Goal: Information Seeking & Learning: Compare options

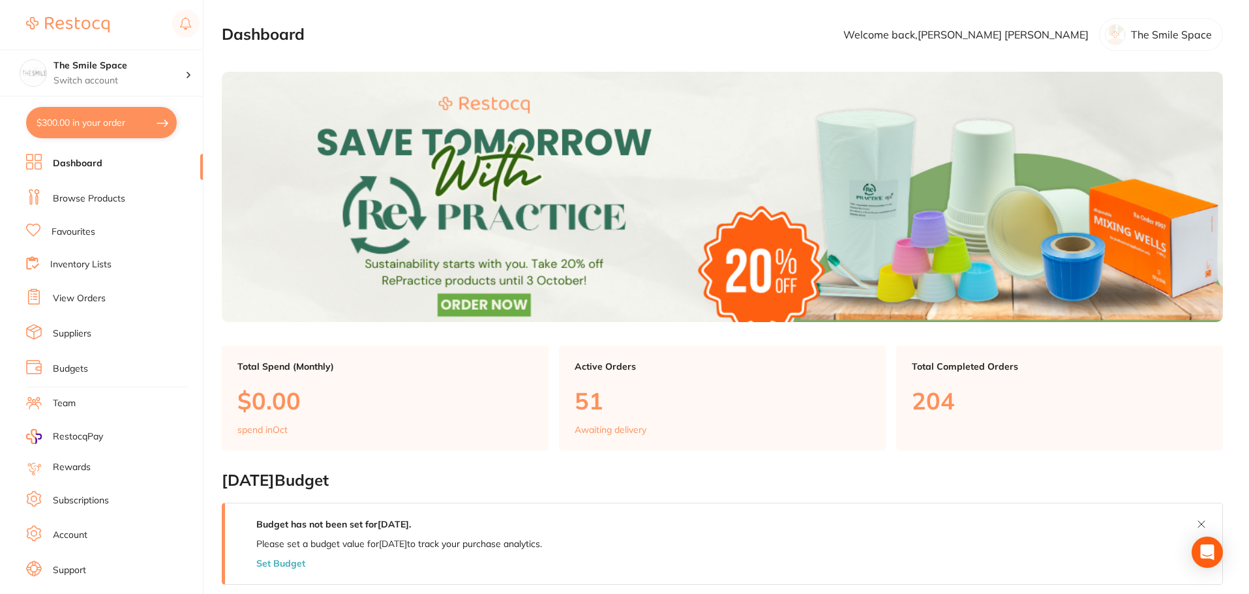
click at [94, 196] on link "Browse Products" at bounding box center [89, 198] width 72 height 13
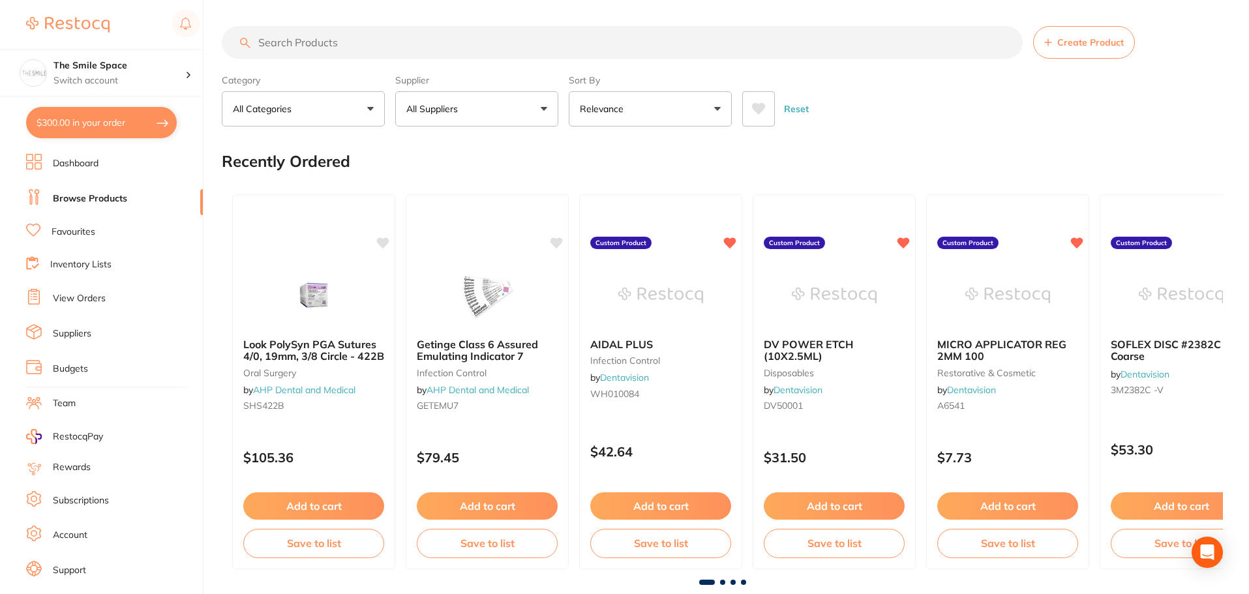
click at [316, 46] on input "search" at bounding box center [622, 42] width 801 height 33
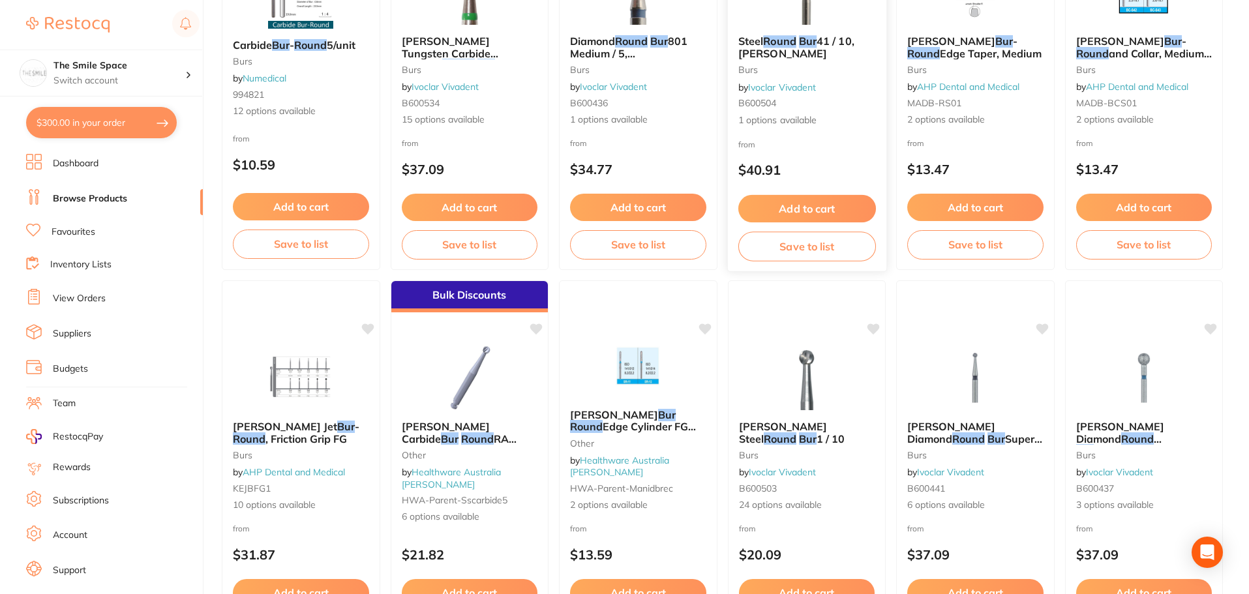
scroll to position [1109, 0]
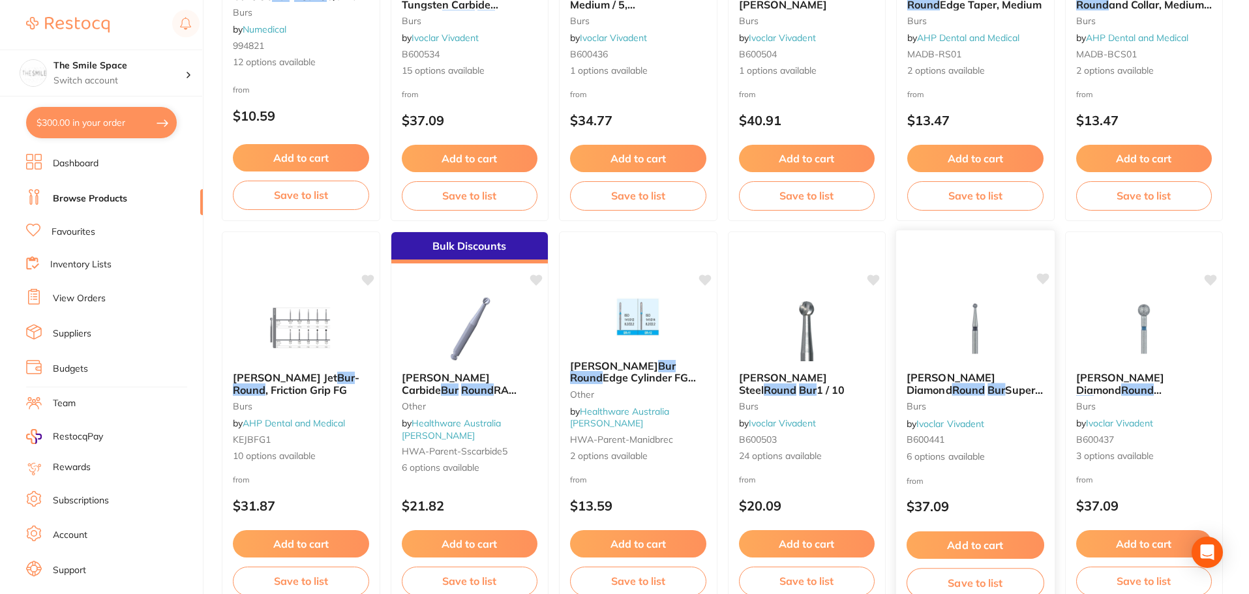
click at [983, 388] on span "Super Coarse 801H / 5" at bounding box center [975, 395] width 136 height 25
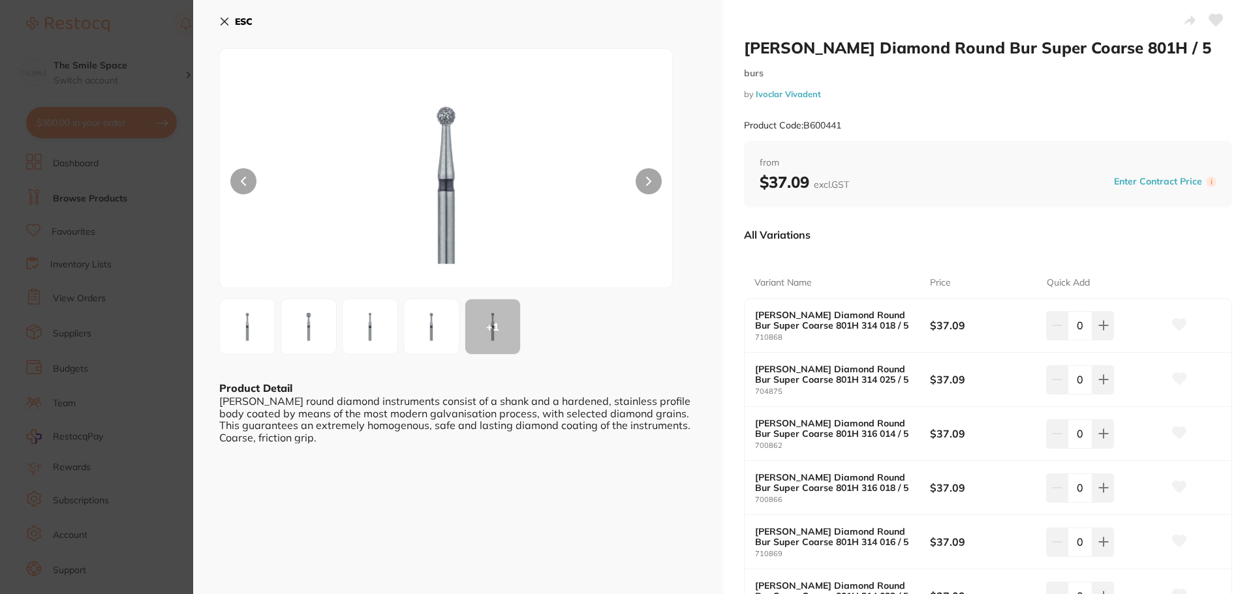
click at [169, 46] on section "[PERSON_NAME] Diamond Round Bur Super Coarse 801H / 5 burs by Ivoclar Vivadent …" at bounding box center [626, 297] width 1253 height 594
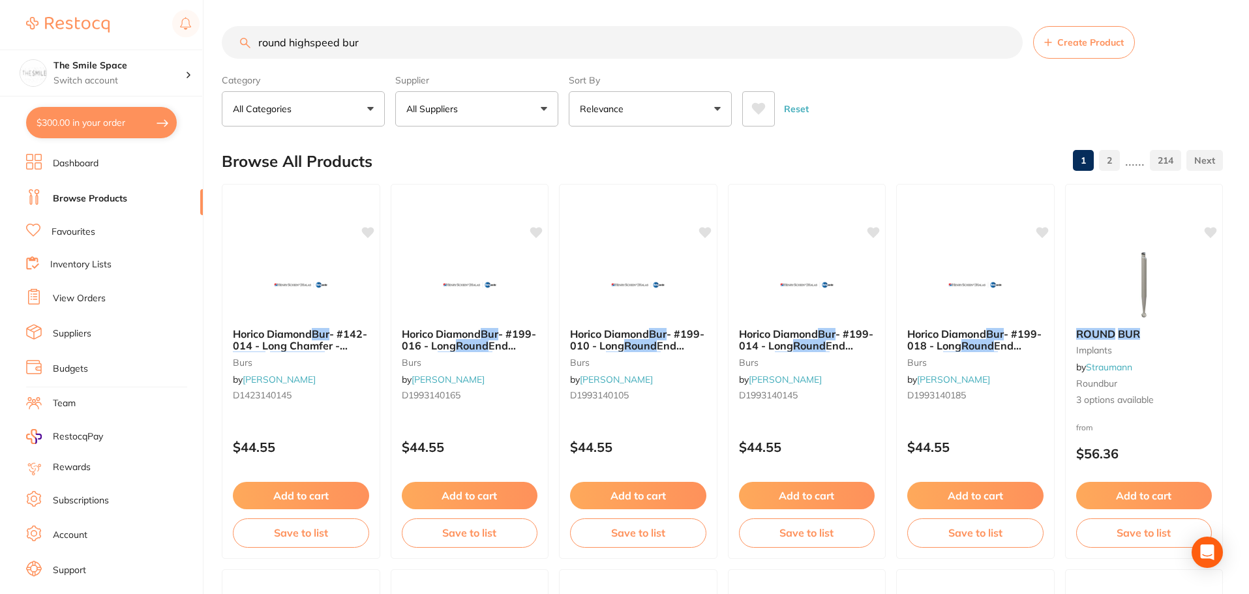
click at [385, 53] on input "round highspeed bur" at bounding box center [622, 42] width 801 height 33
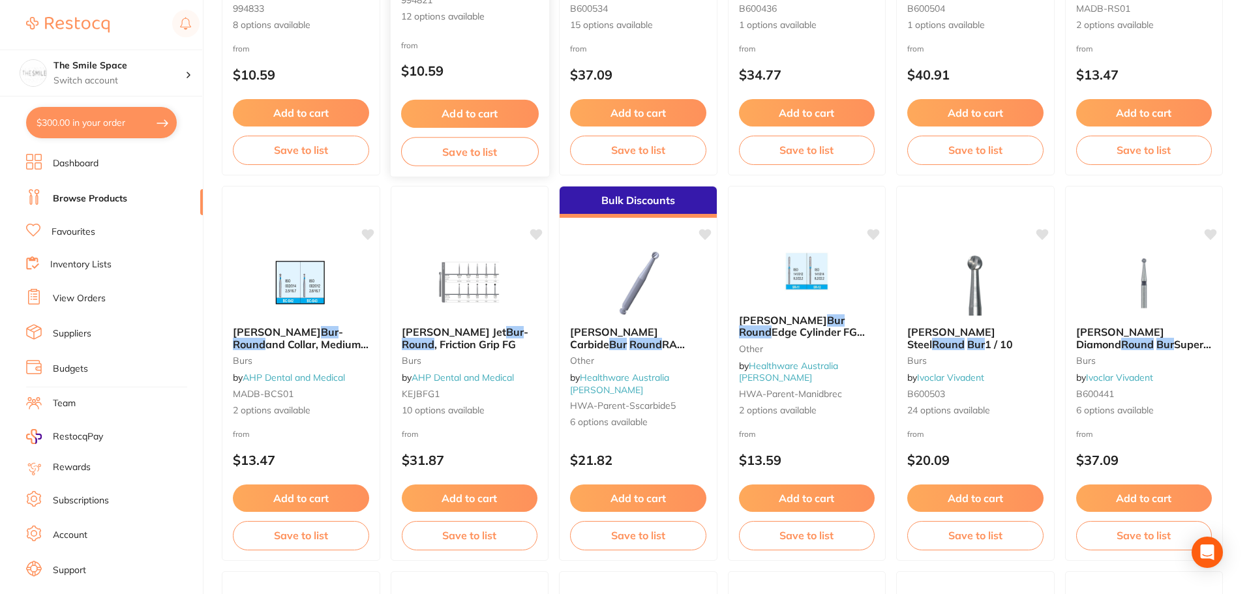
scroll to position [1957, 0]
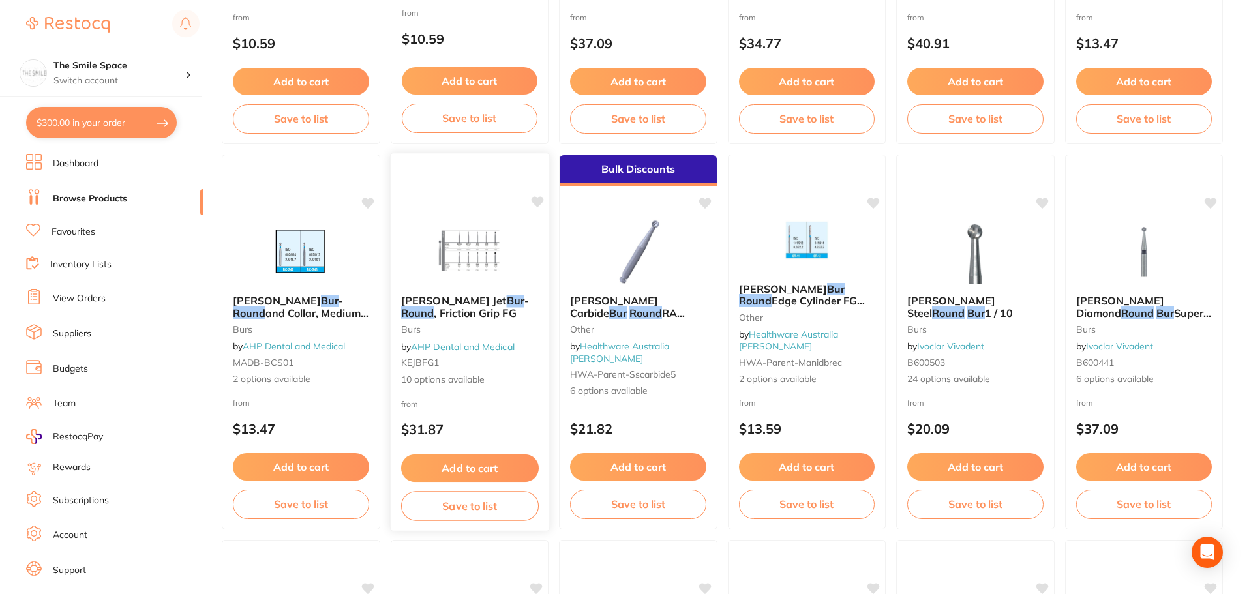
click at [463, 378] on span "10 options available" at bounding box center [470, 379] width 138 height 13
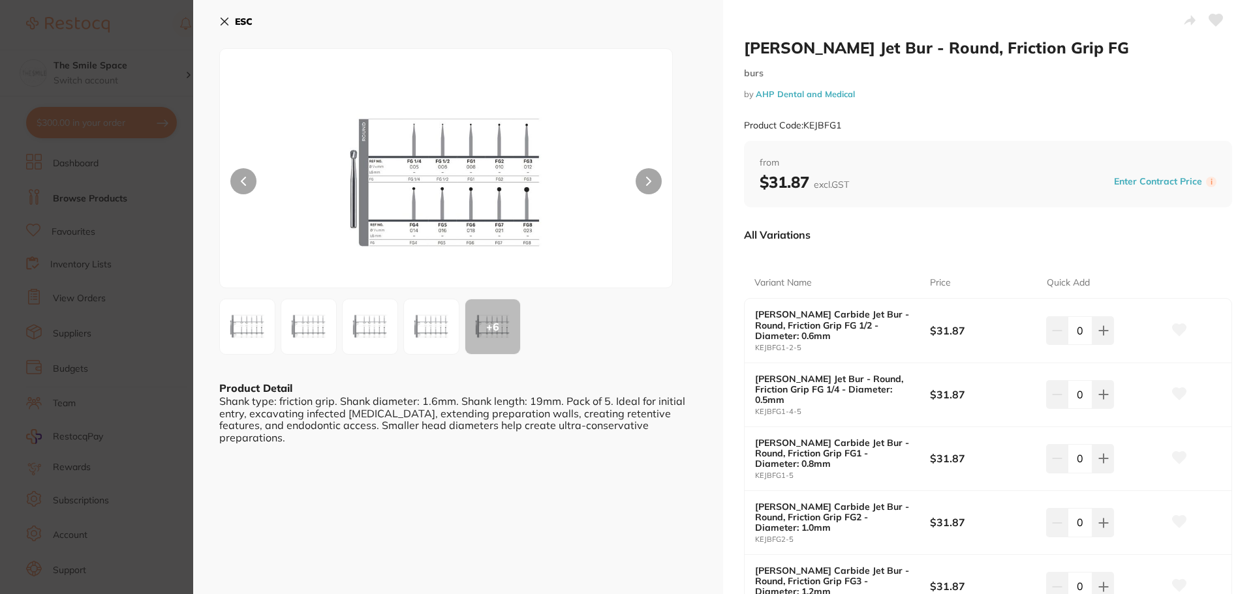
click at [153, 349] on section "[PERSON_NAME] Carbide Jet Bur - Round, Friction Grip FG burs by AHP Dental and …" at bounding box center [626, 297] width 1253 height 594
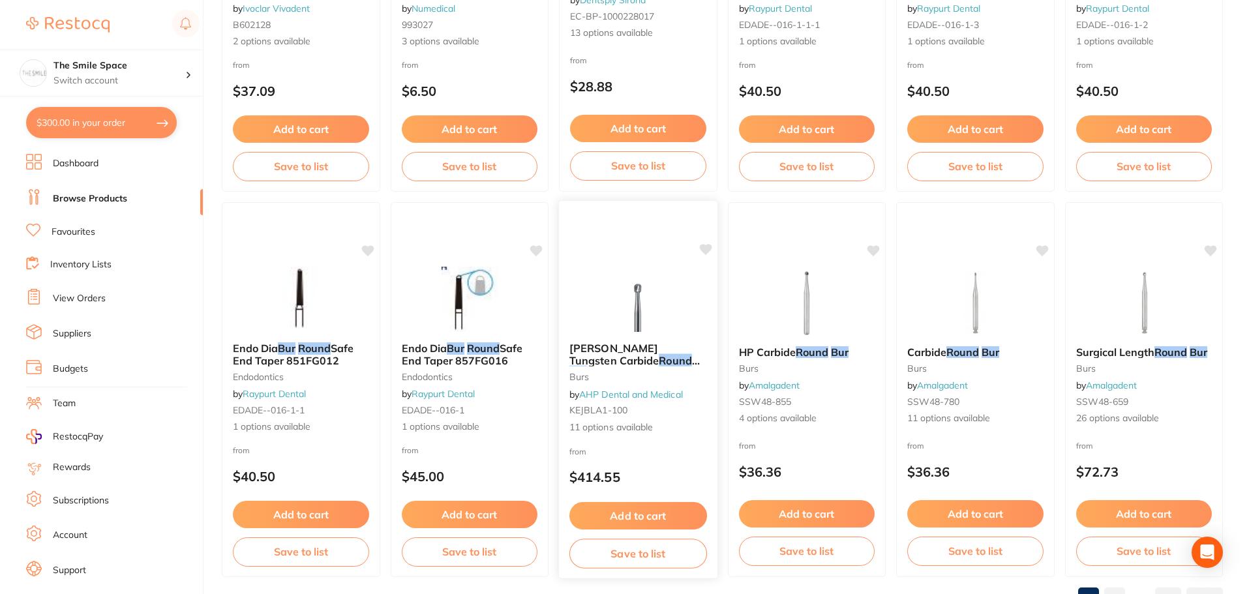
scroll to position [3117, 0]
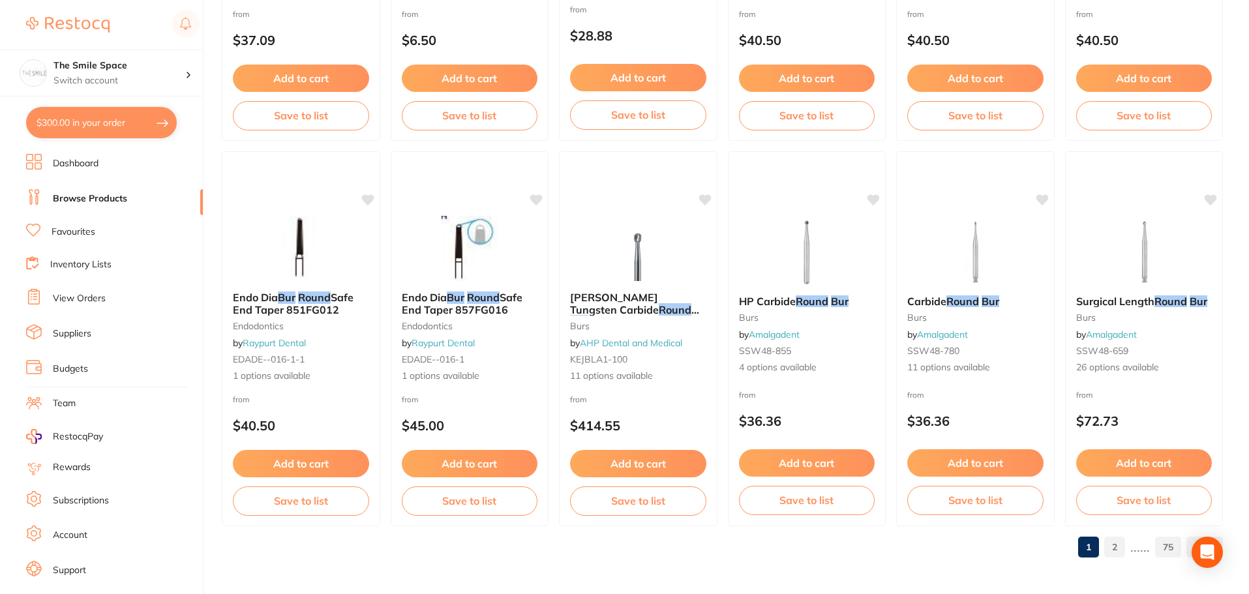
click at [1116, 549] on link "2" at bounding box center [1115, 547] width 21 height 26
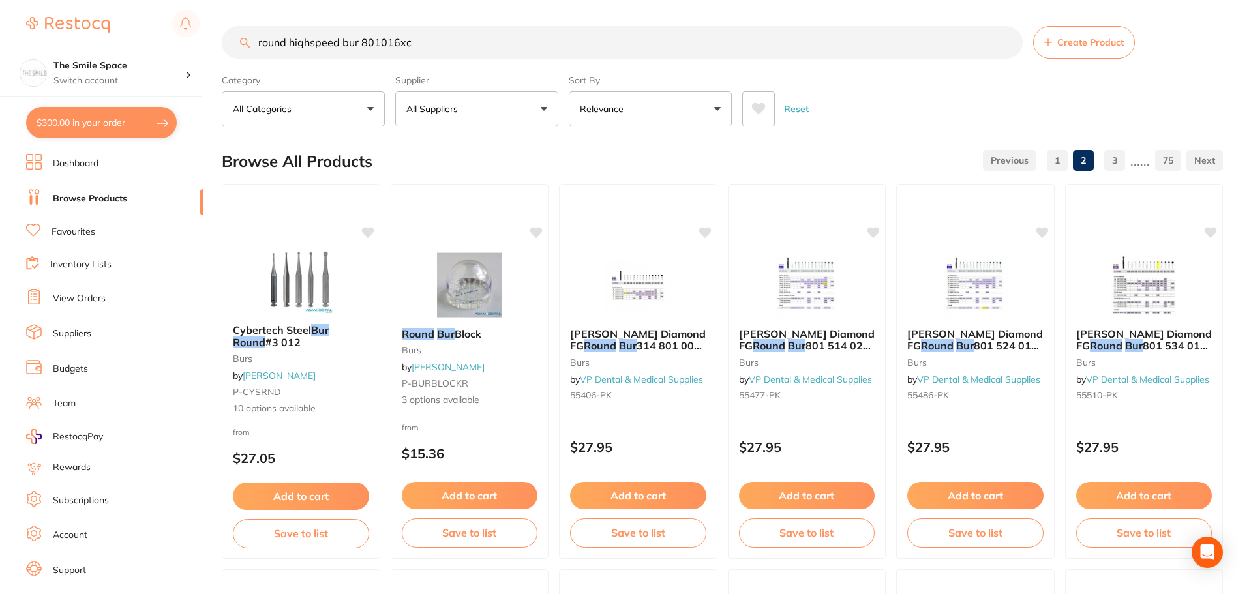
scroll to position [1, 0]
drag, startPoint x: 428, startPoint y: 41, endPoint x: 289, endPoint y: 56, distance: 139.8
click at [289, 56] on input "round highspeed bur 801016xc" at bounding box center [622, 42] width 801 height 33
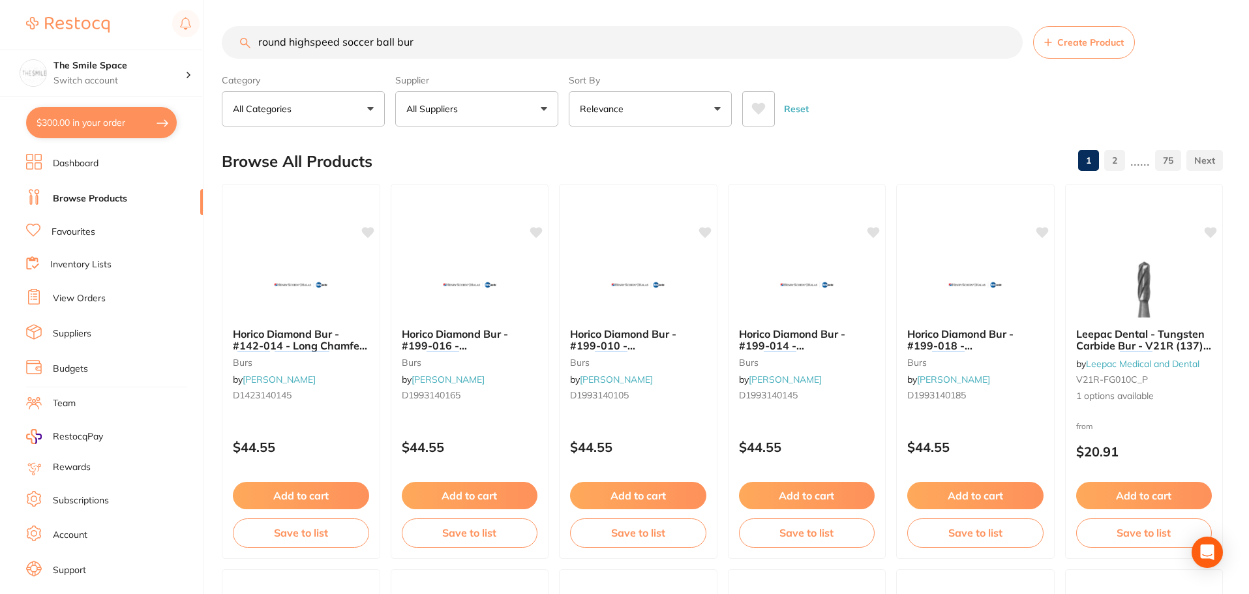
type input "round highspeed soccer ball bur"
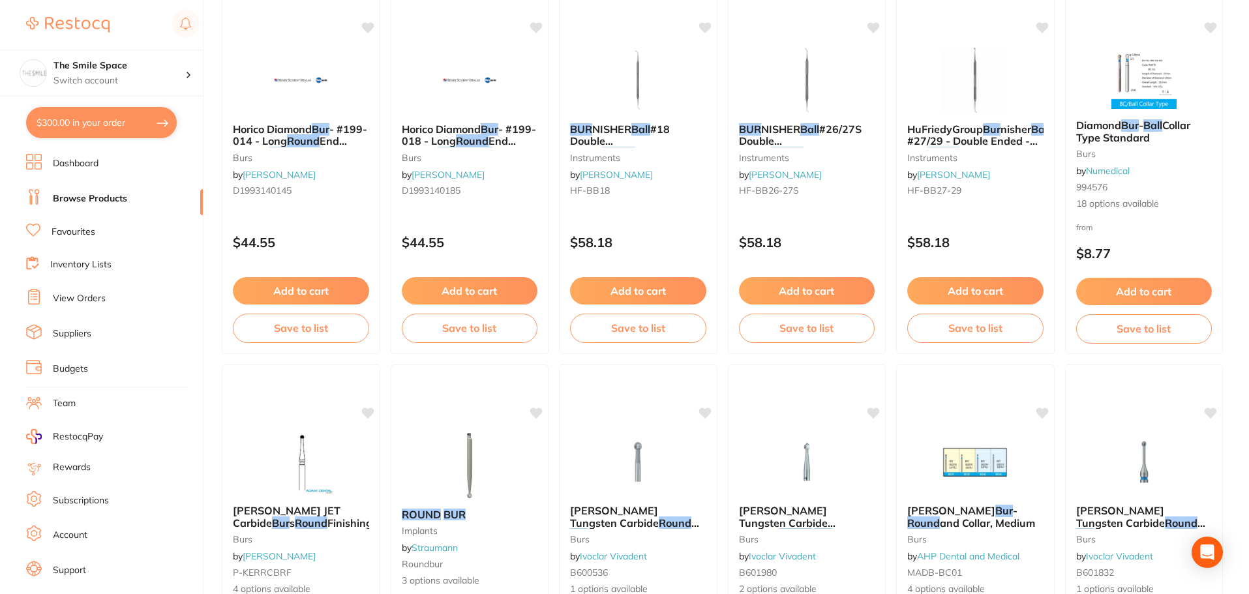
scroll to position [848, 0]
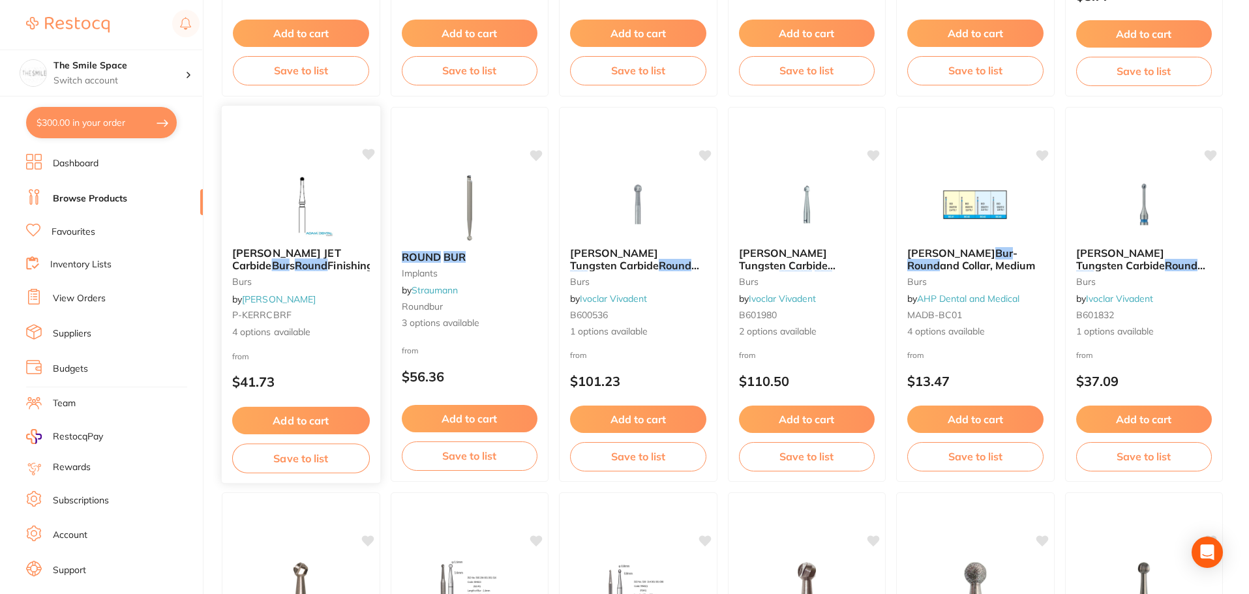
click at [301, 328] on span "4 options available" at bounding box center [301, 332] width 138 height 13
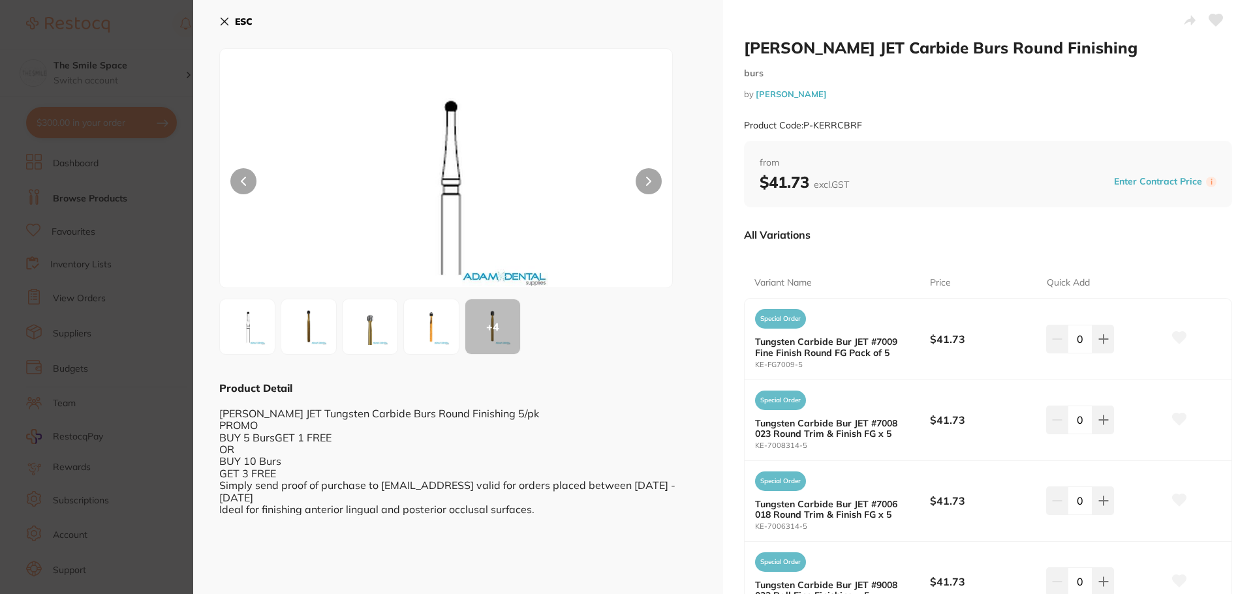
click at [151, 181] on section "[PERSON_NAME] JET Carbide Burs Round Finishing burs by [PERSON_NAME] Product Co…" at bounding box center [626, 297] width 1253 height 594
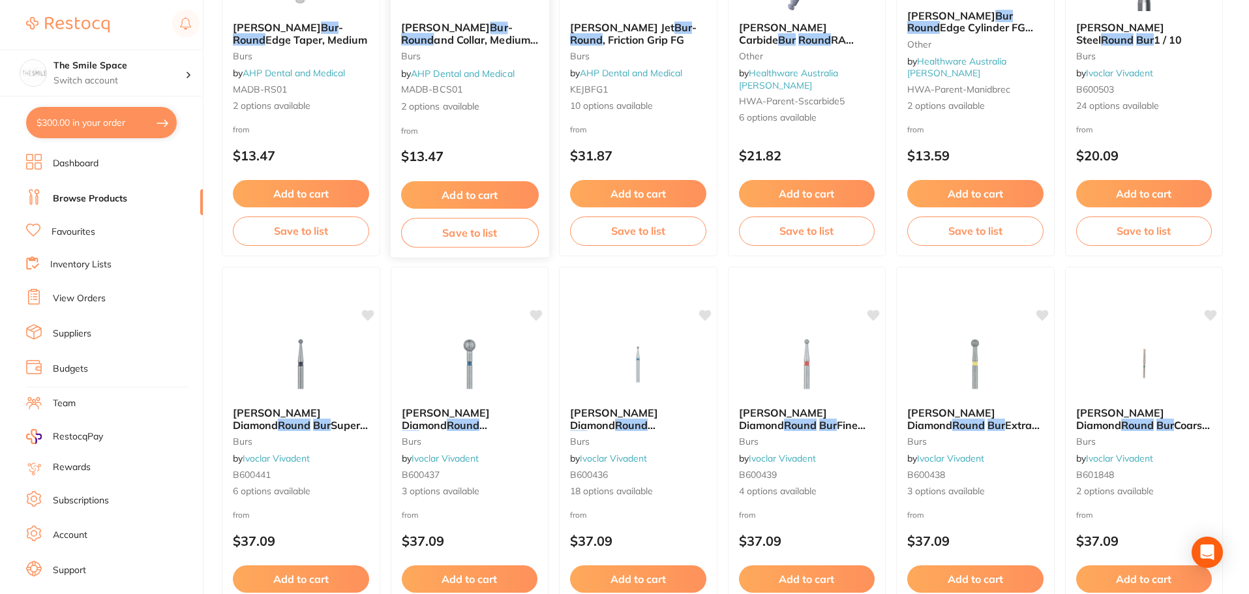
scroll to position [2022, 0]
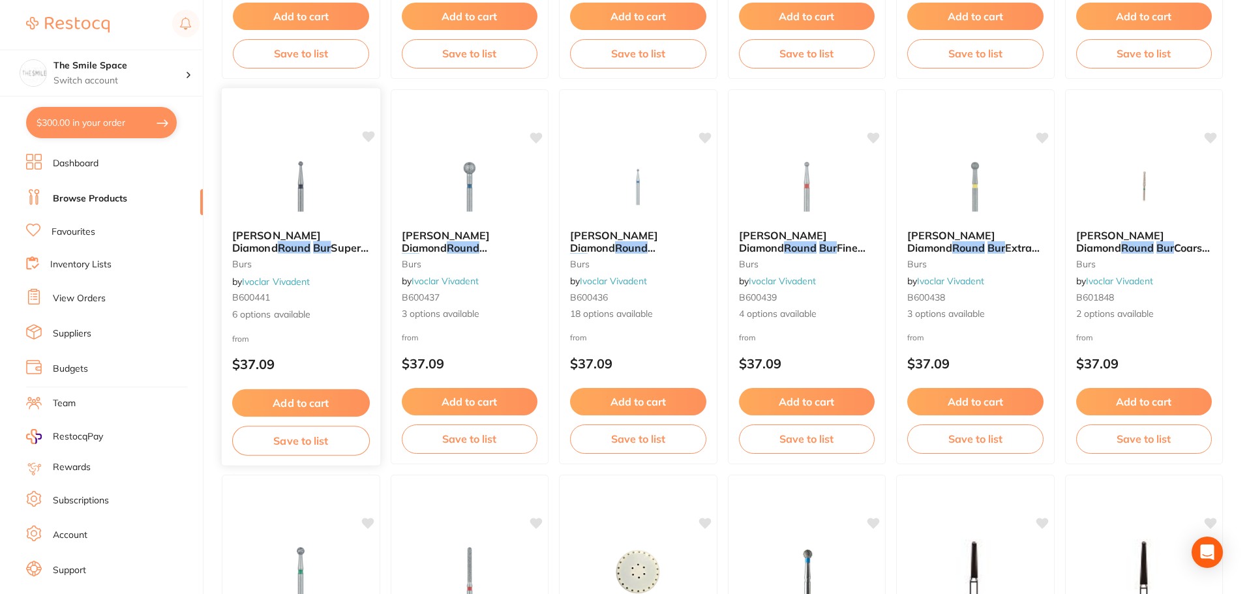
click at [282, 239] on span "[PERSON_NAME] Diamond" at bounding box center [276, 241] width 89 height 25
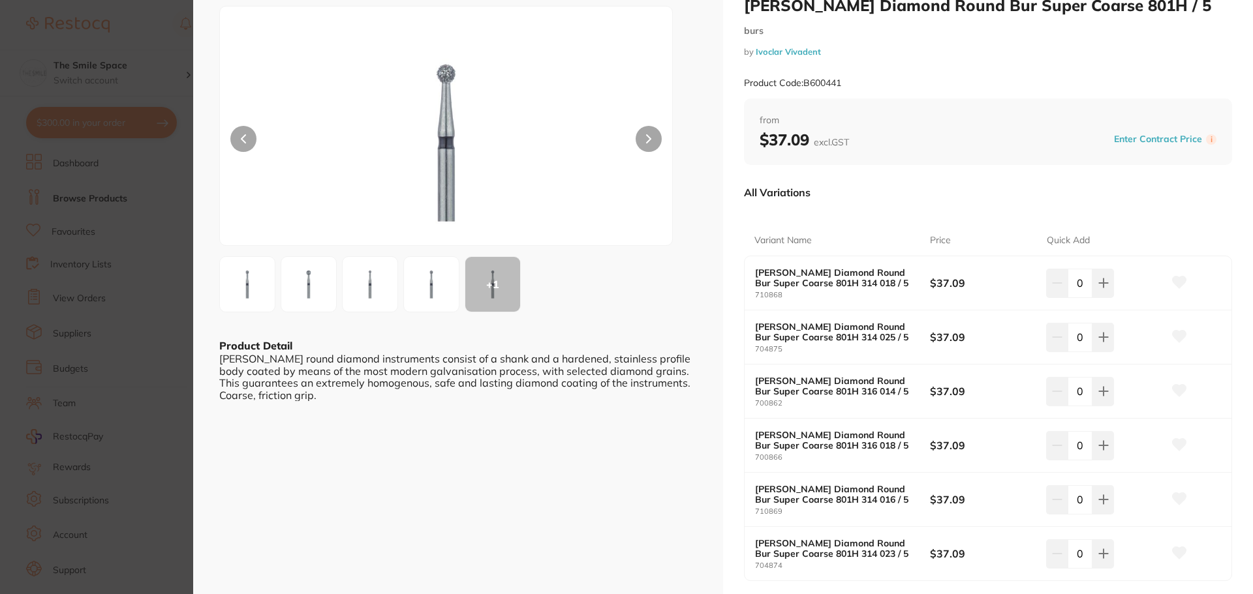
scroll to position [65, 0]
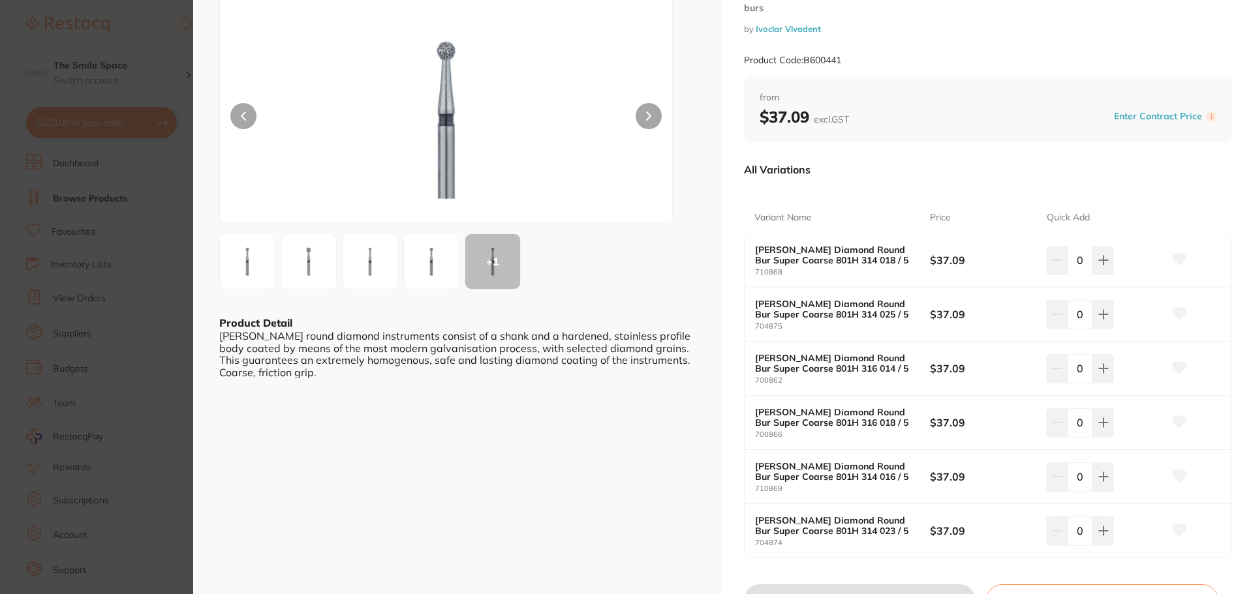
click at [781, 474] on b "[PERSON_NAME] Diamond Round Bur Super Coarse 801H 314 016 / 5" at bounding box center [833, 471] width 157 height 21
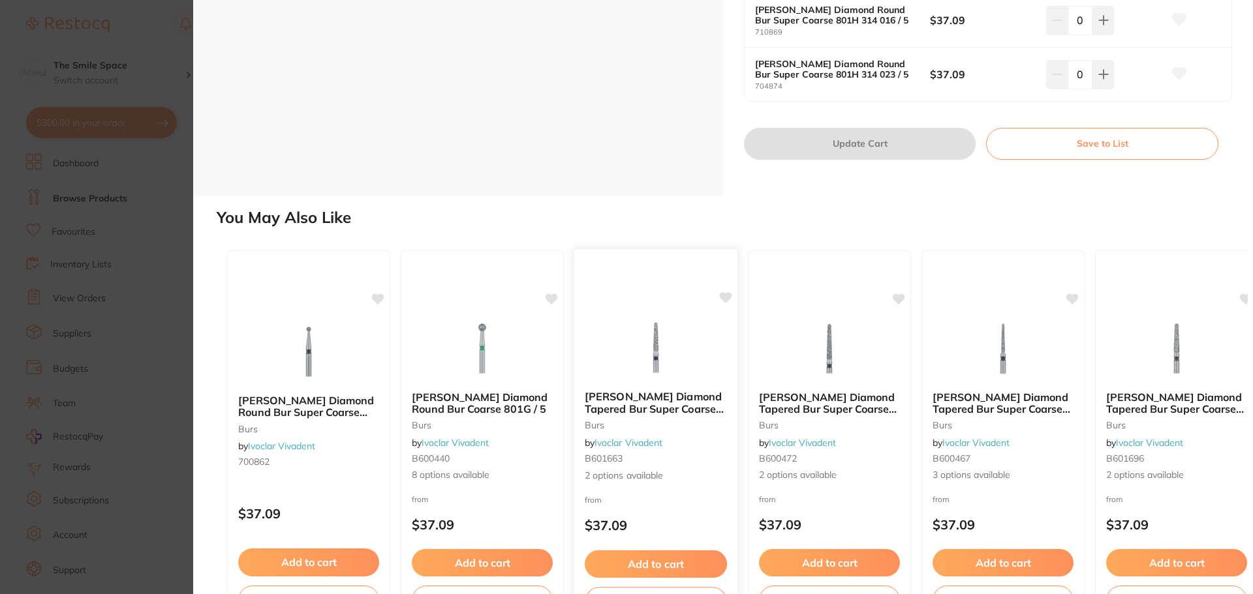
scroll to position [569, 0]
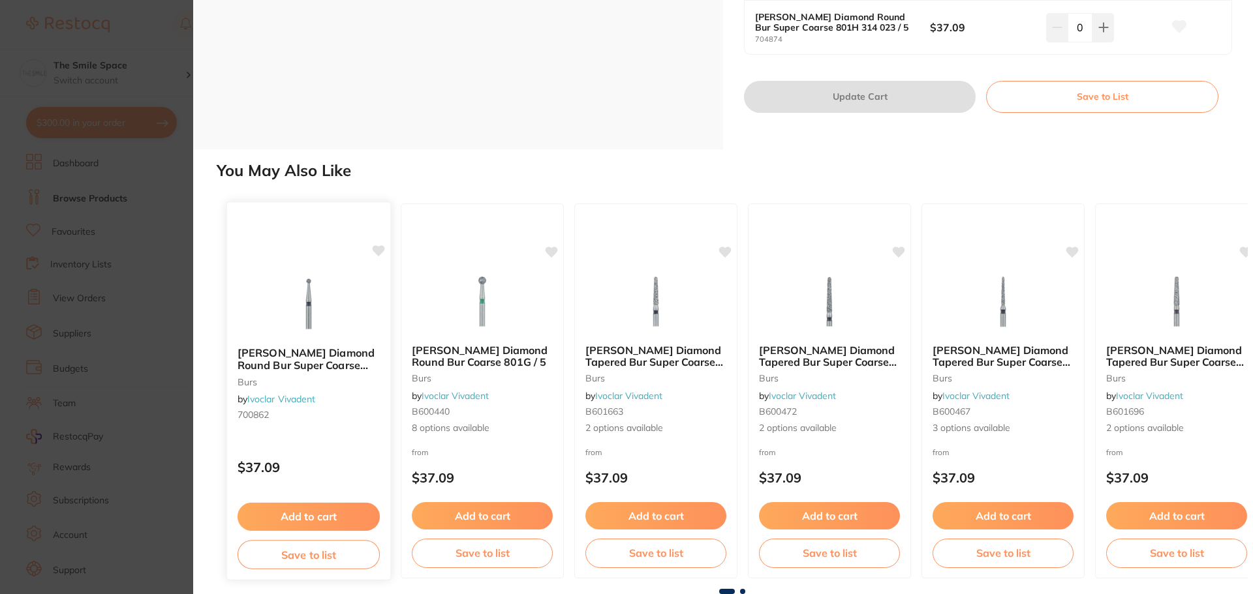
click at [281, 363] on b "[PERSON_NAME] Diamond Round Bur Super Coarse 801H 316 014 / 5" at bounding box center [308, 359] width 142 height 24
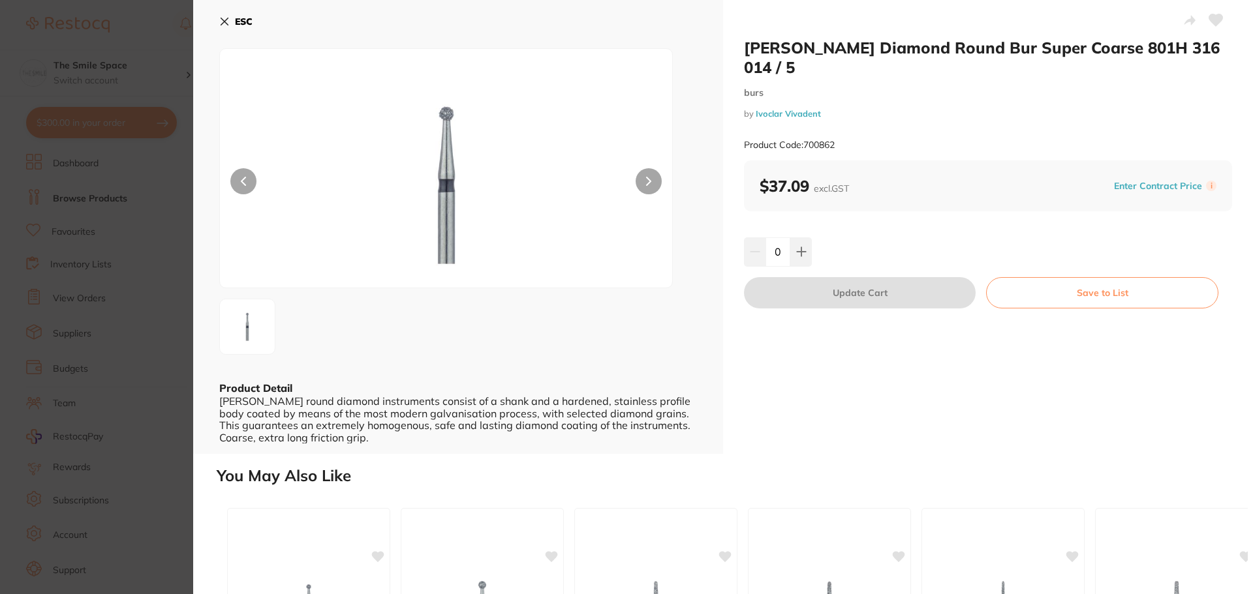
click at [149, 168] on section "[PERSON_NAME] Diamond Round Bur Super Coarse 801H 316 014 / 5 burs by Ivoclar V…" at bounding box center [626, 297] width 1253 height 594
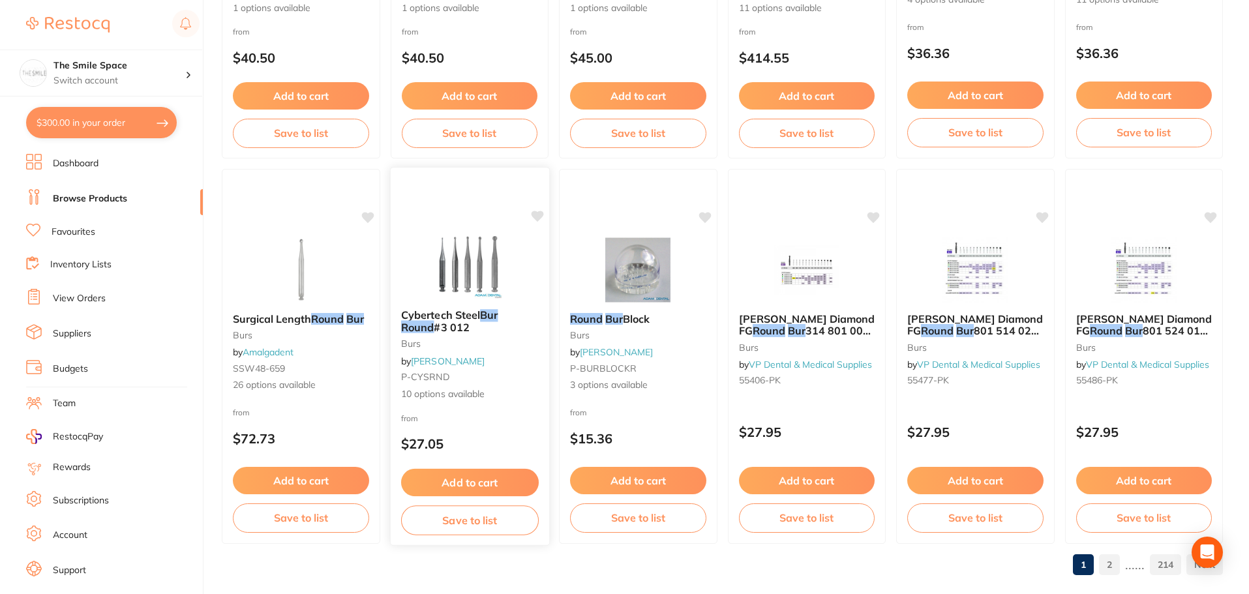
scroll to position [3117, 0]
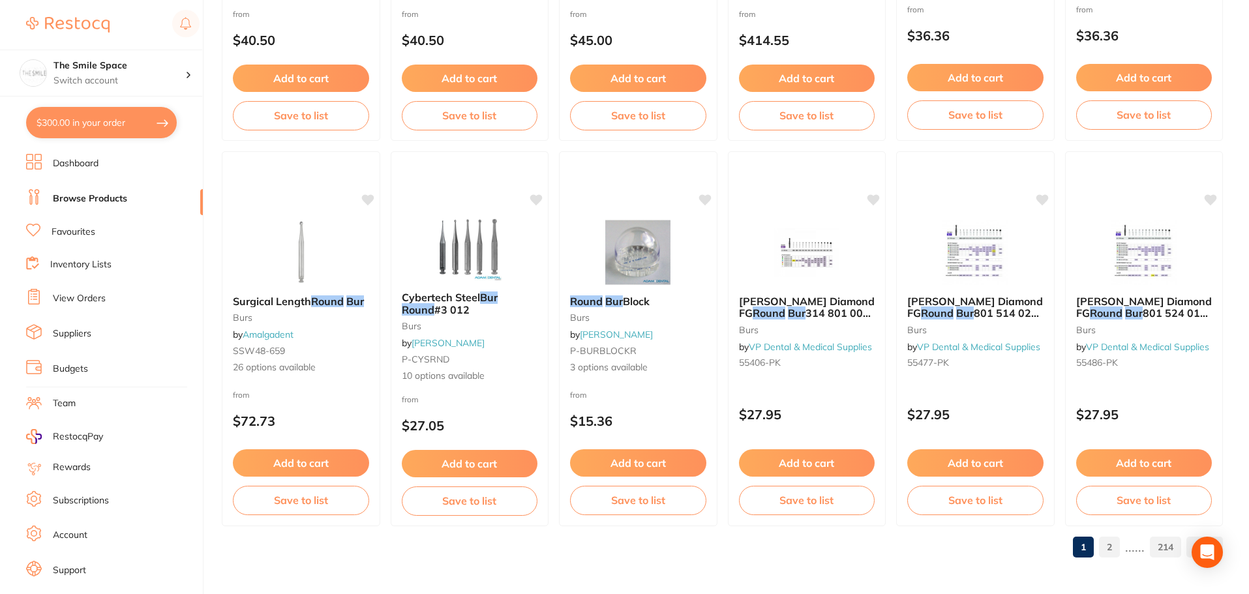
click at [1108, 543] on link "2" at bounding box center [1109, 547] width 21 height 26
